Goal: Task Accomplishment & Management: Manage account settings

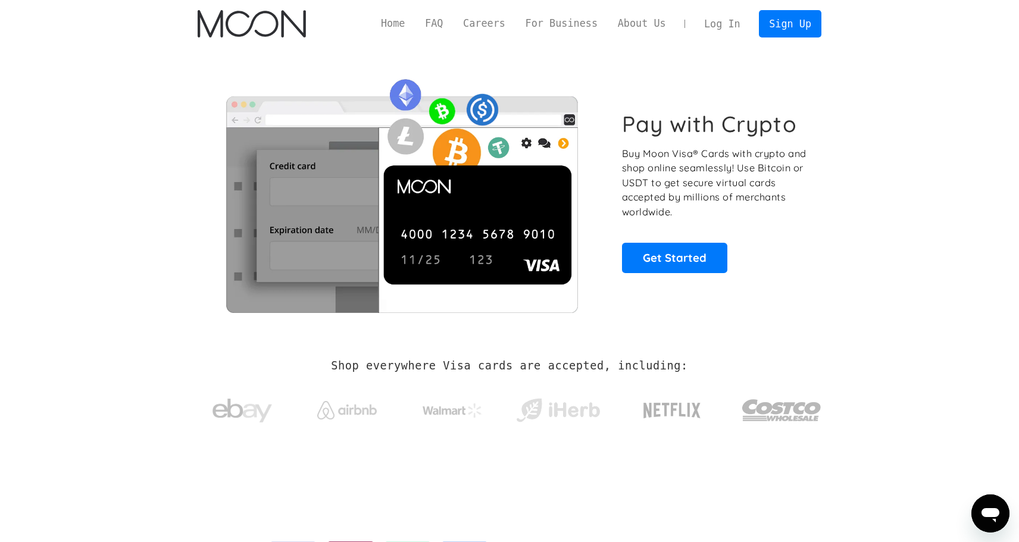
click at [730, 24] on link "Log In" at bounding box center [722, 24] width 56 height 26
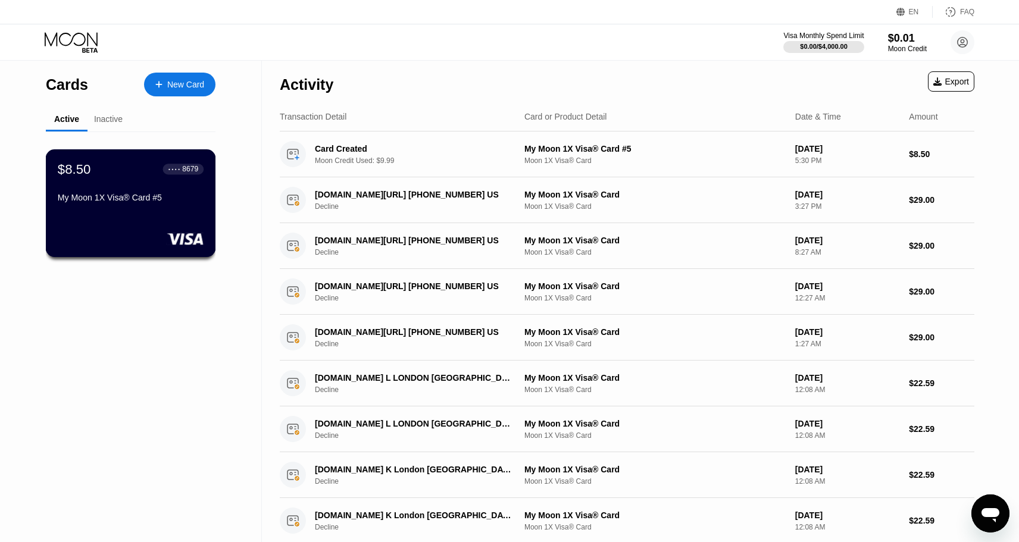
click at [136, 198] on div "My Moon 1X Visa® Card #5" at bounding box center [131, 198] width 146 height 10
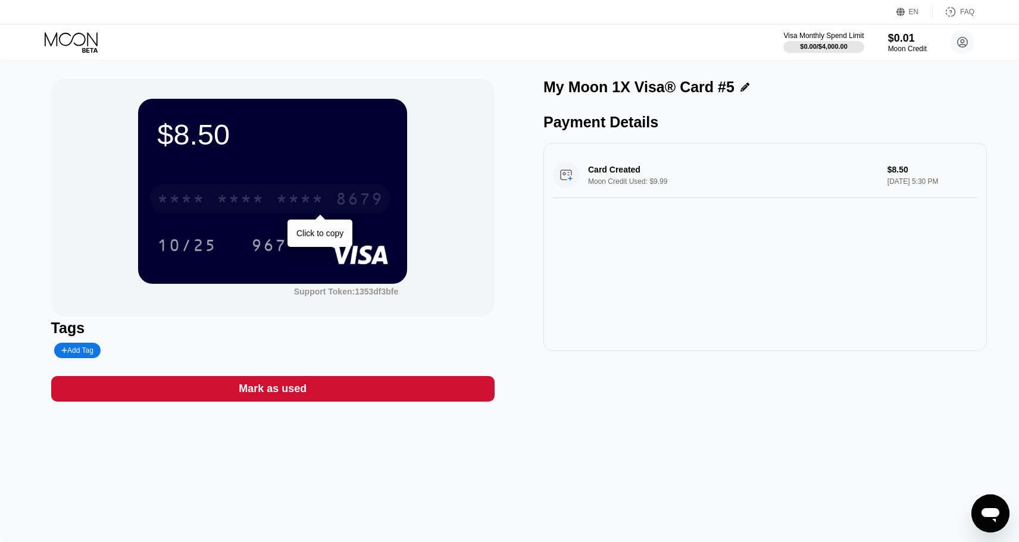
click at [304, 196] on div "* * * *" at bounding box center [300, 200] width 48 height 19
click at [52, 40] on icon at bounding box center [72, 42] width 55 height 21
